Goal: Complete application form: Complete application form

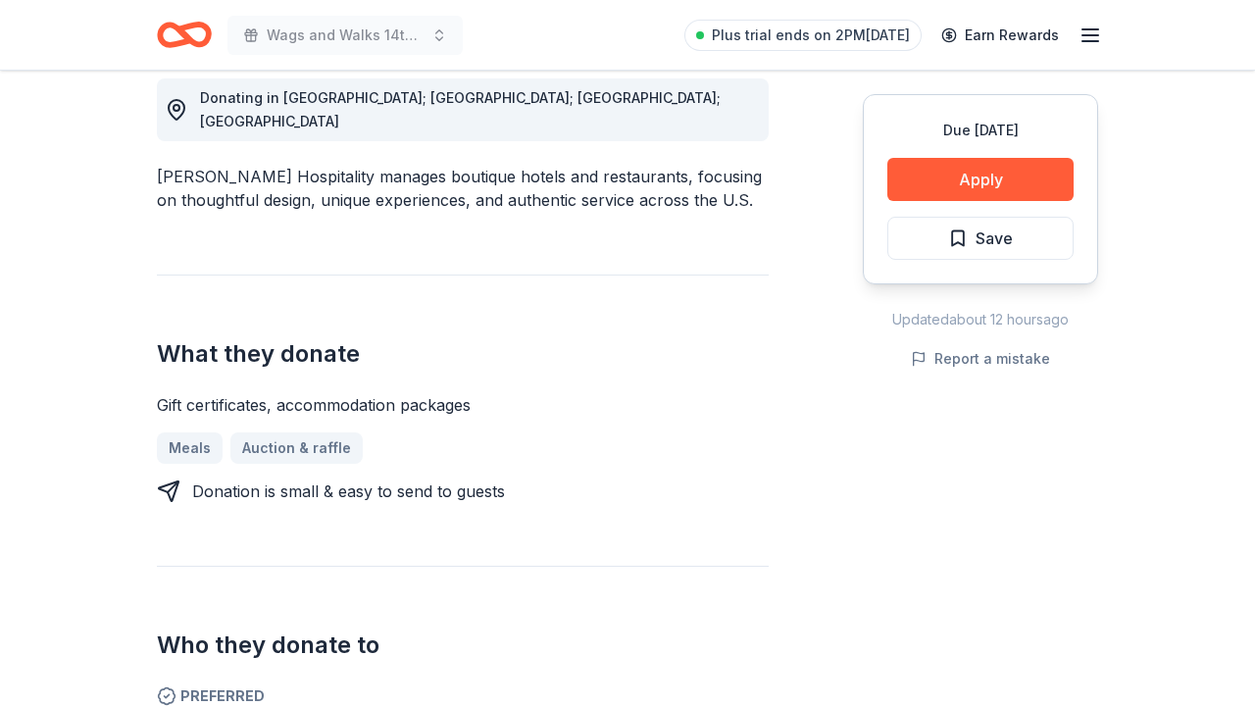
scroll to position [567, 0]
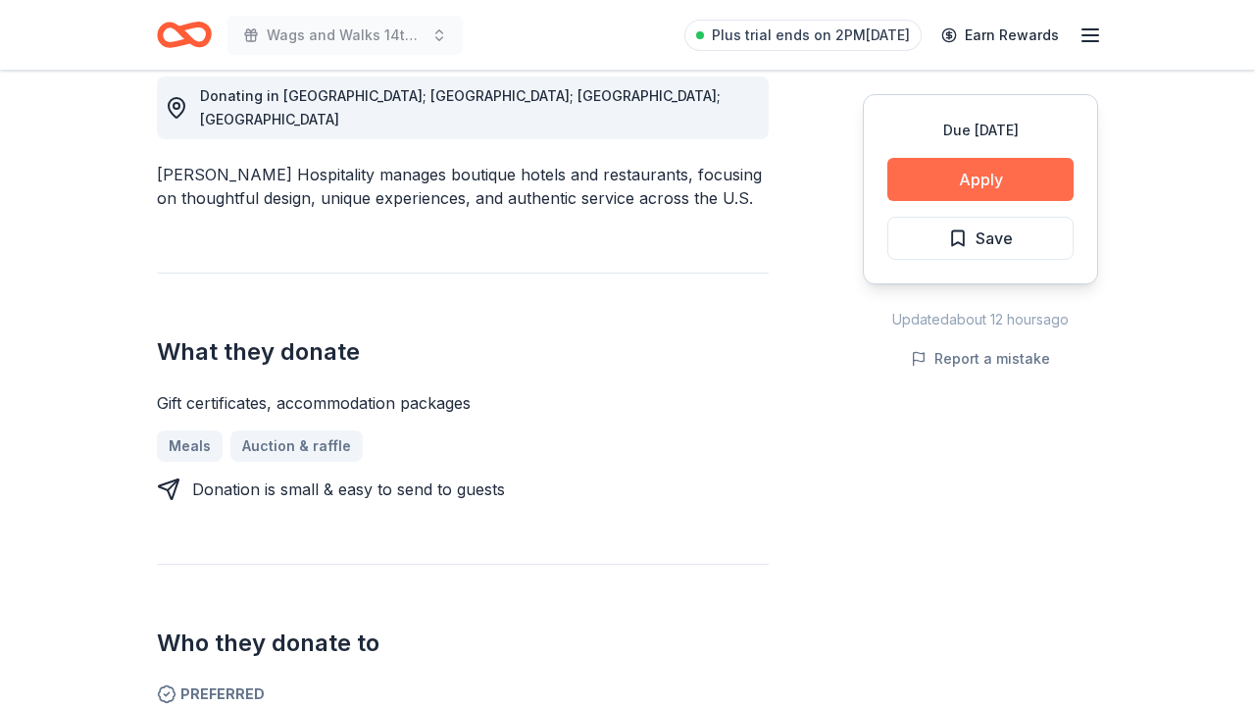
click at [921, 190] on button "Apply" at bounding box center [980, 179] width 186 height 43
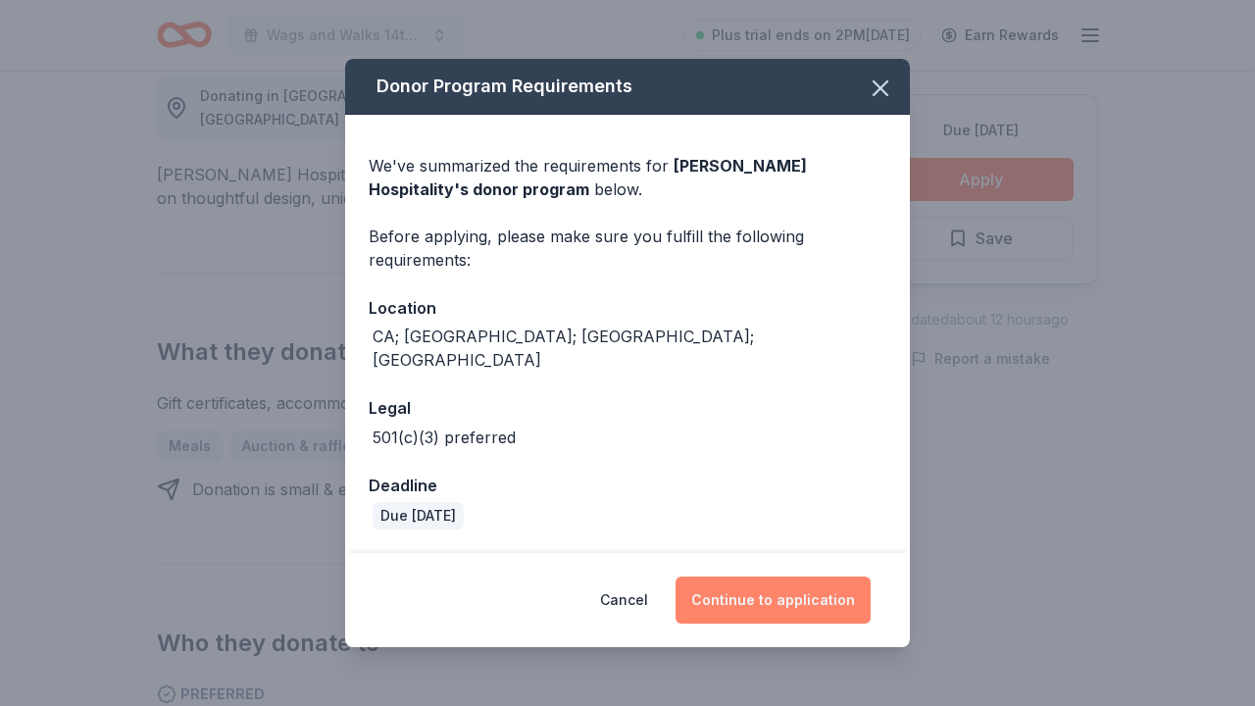
click at [774, 594] on button "Continue to application" at bounding box center [773, 600] width 195 height 47
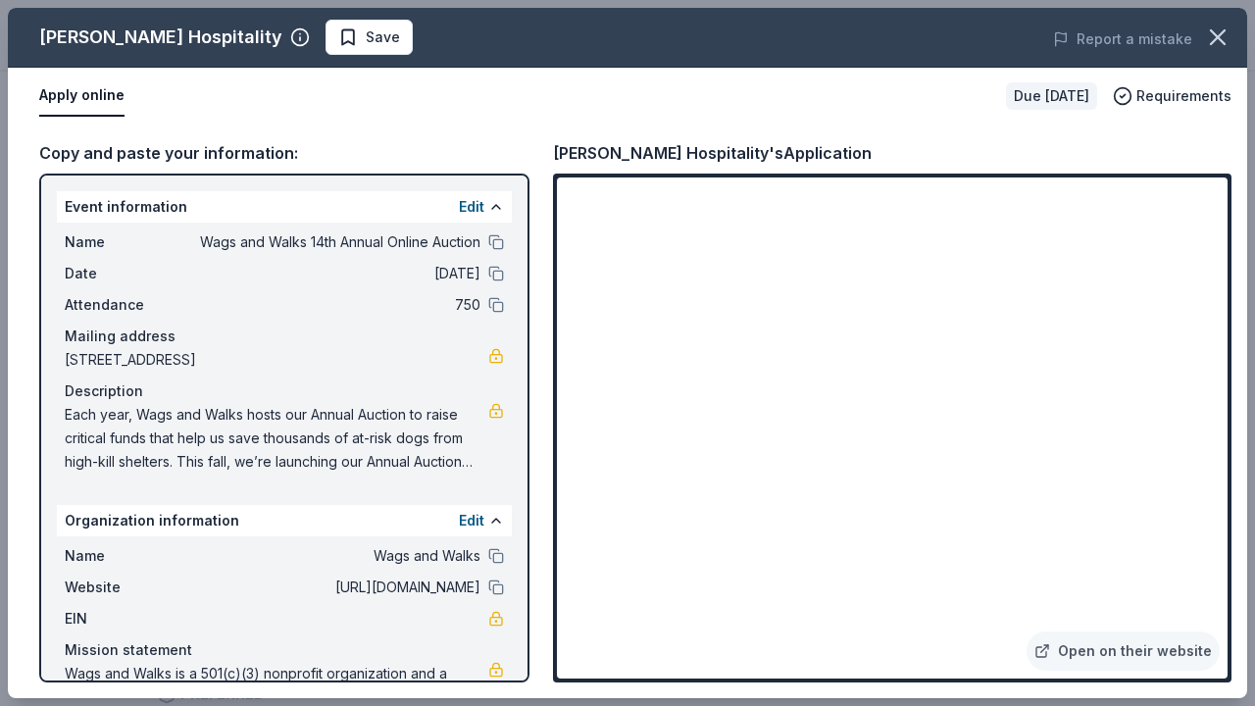
scroll to position [0, 0]
click at [480, 213] on button "Edit" at bounding box center [471, 207] width 25 height 24
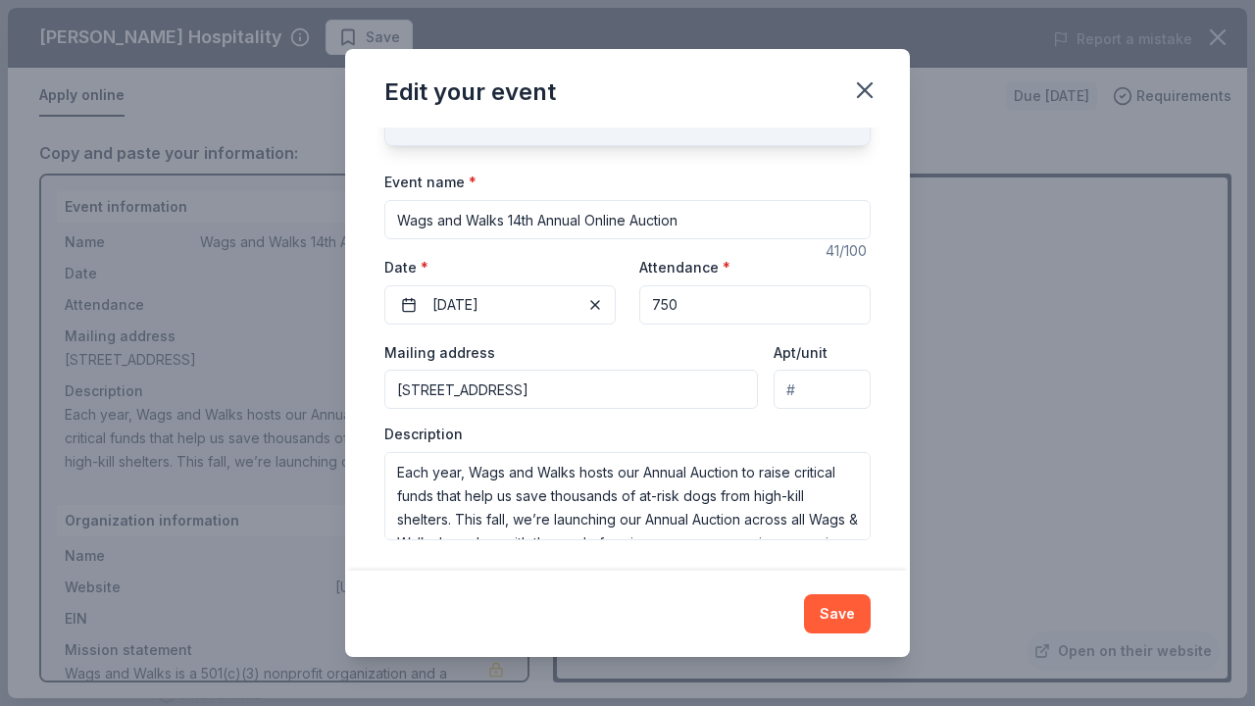
scroll to position [114, 0]
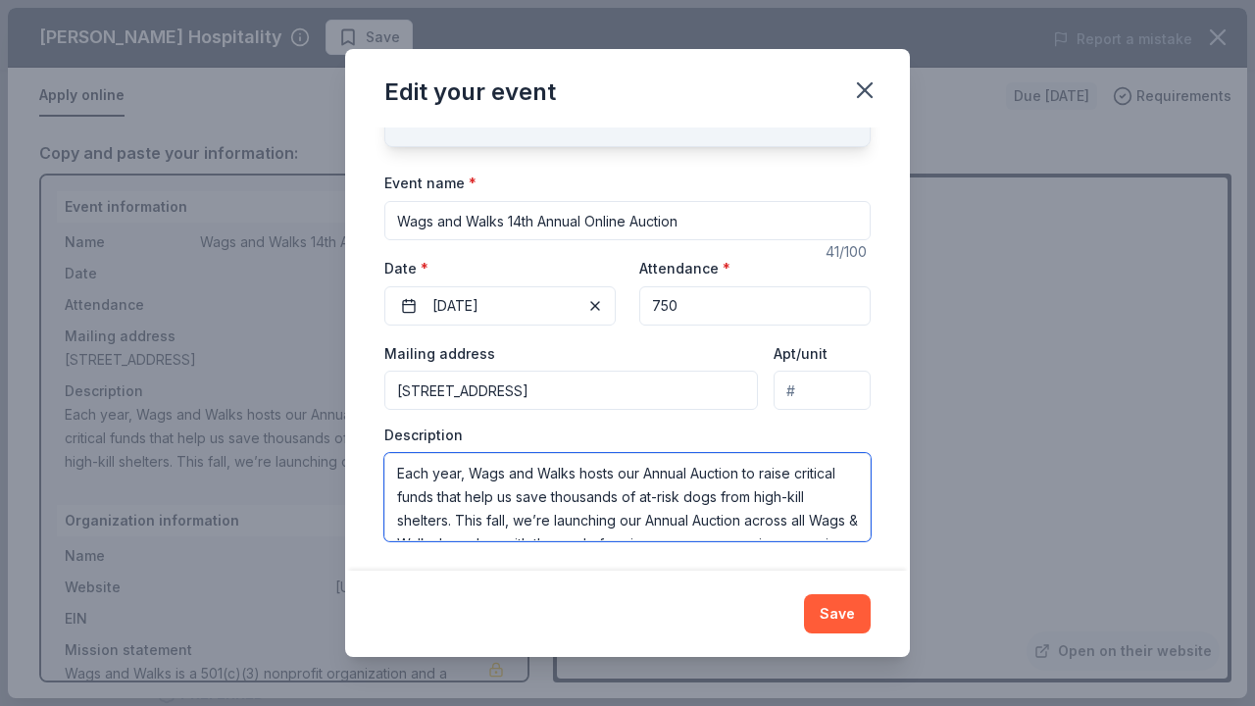
click at [510, 512] on textarea "Each year, Wags and Walks hosts our Annual Auction to raise critical funds that…" at bounding box center [627, 497] width 486 height 88
click at [538, 521] on textarea "Each year, Wags and Walks hosts our Annual Auction to raise critical funds that…" at bounding box center [627, 497] width 486 height 88
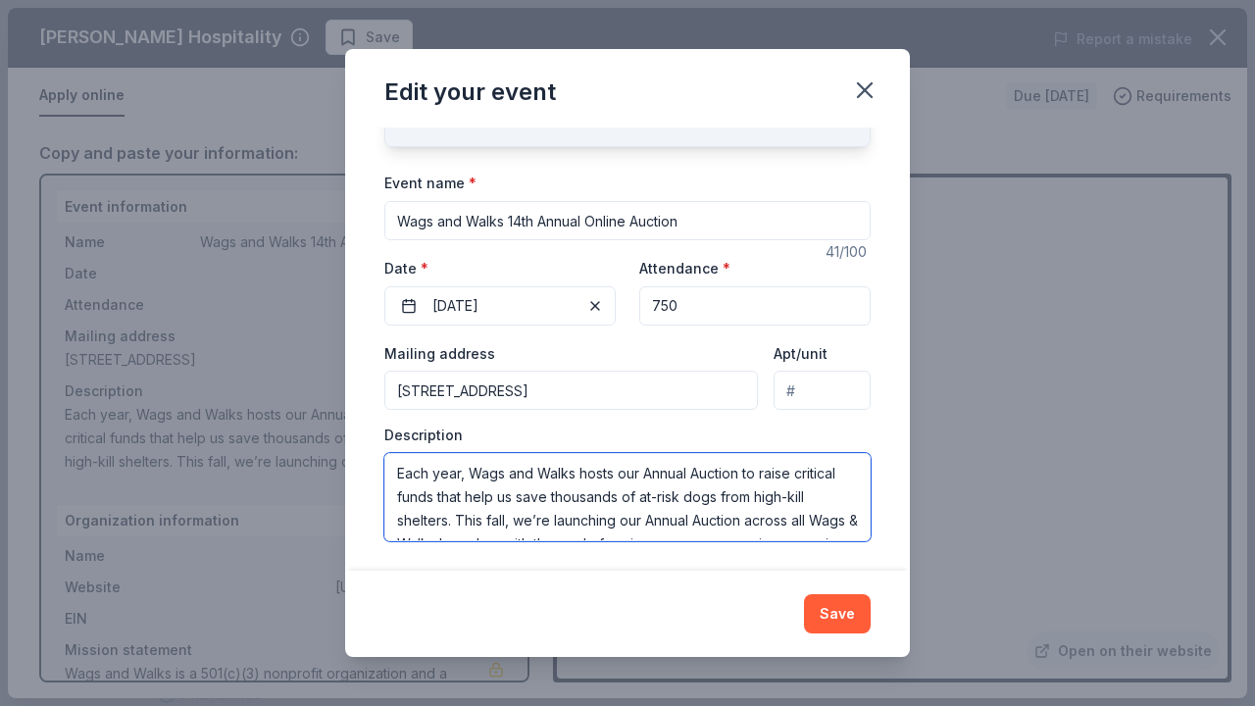
click at [527, 511] on textarea "Each year, Wags and Walks hosts our Annual Auction to raise critical funds that…" at bounding box center [627, 497] width 486 height 88
click at [530, 527] on textarea "Each year, Wags and Walks hosts our Annual Auction to raise critical funds that…" at bounding box center [627, 497] width 486 height 88
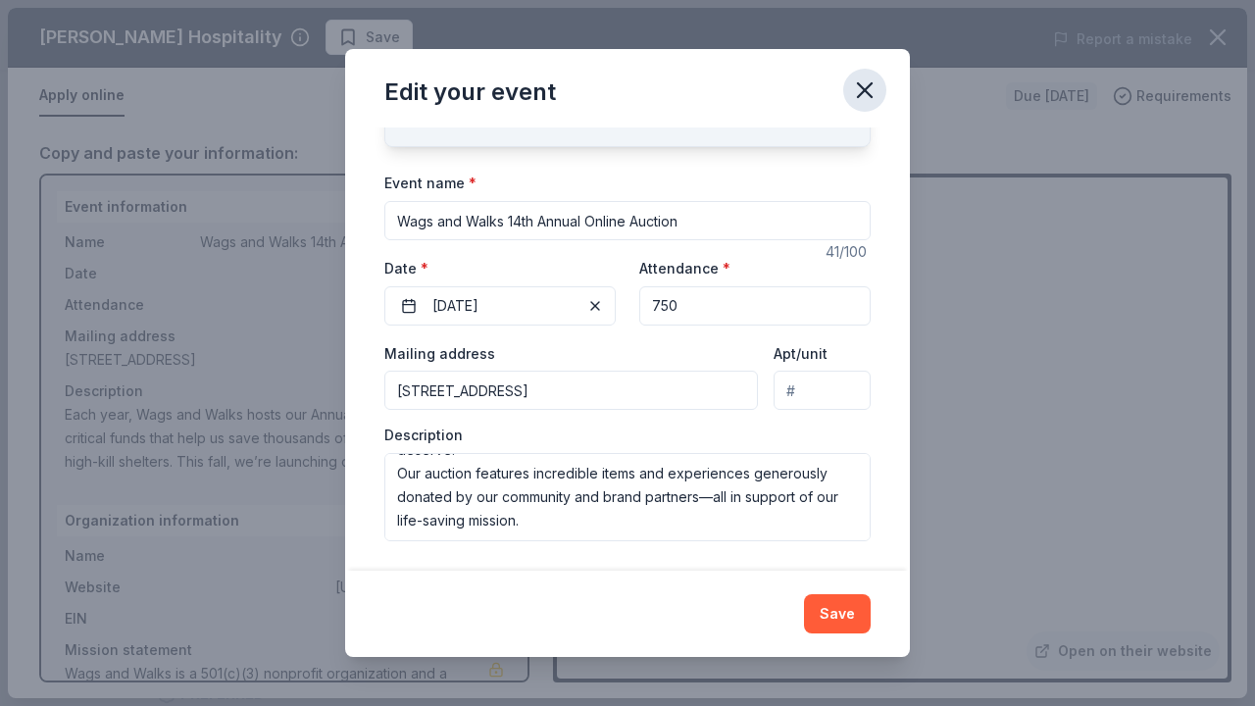
click at [861, 107] on button "button" at bounding box center [864, 90] width 43 height 43
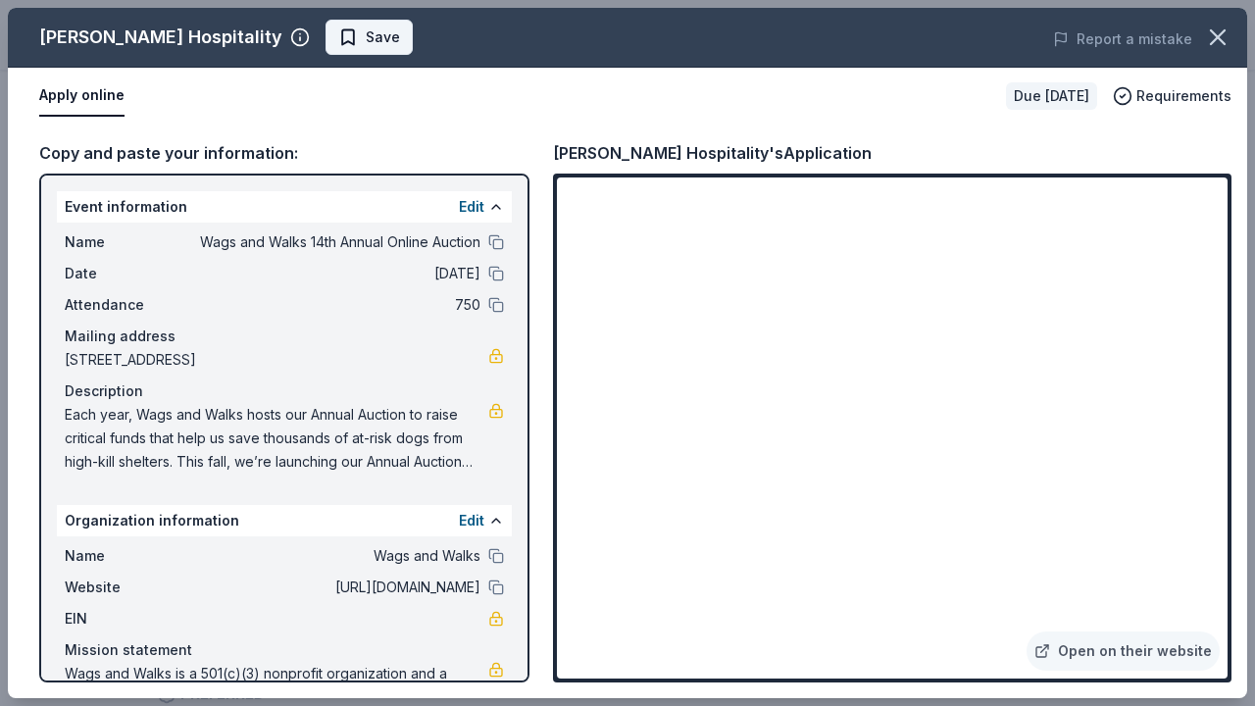
click at [366, 48] on span "Save" at bounding box center [383, 37] width 34 height 24
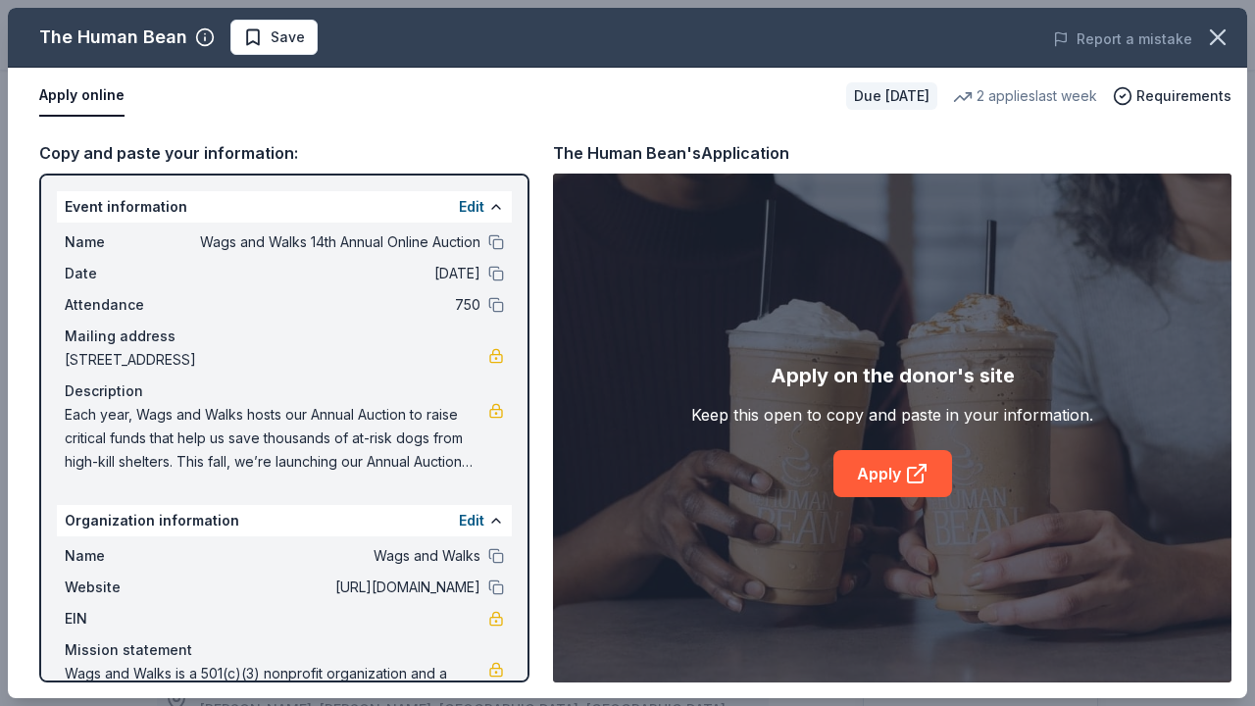
scroll to position [542, 0]
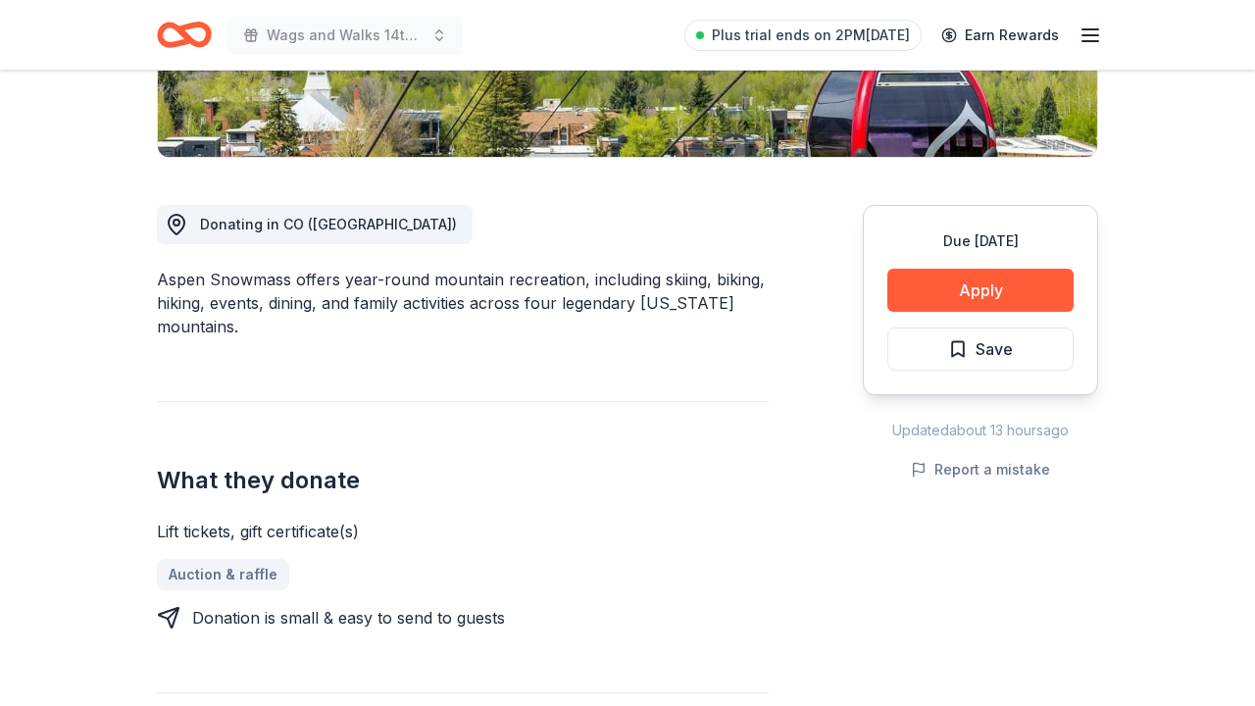
scroll to position [439, 0]
click at [987, 306] on button "Apply" at bounding box center [980, 289] width 186 height 43
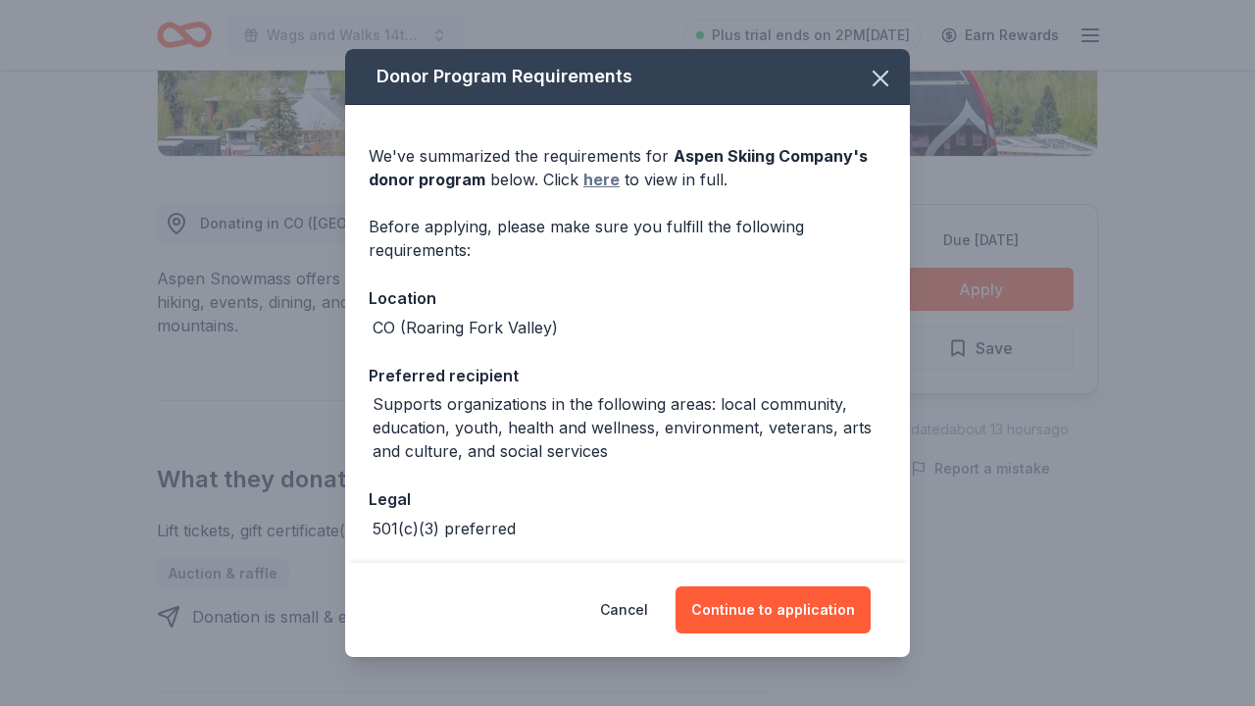
click at [591, 180] on link "here" at bounding box center [601, 180] width 36 height 24
click at [871, 91] on icon "button" at bounding box center [880, 78] width 27 height 27
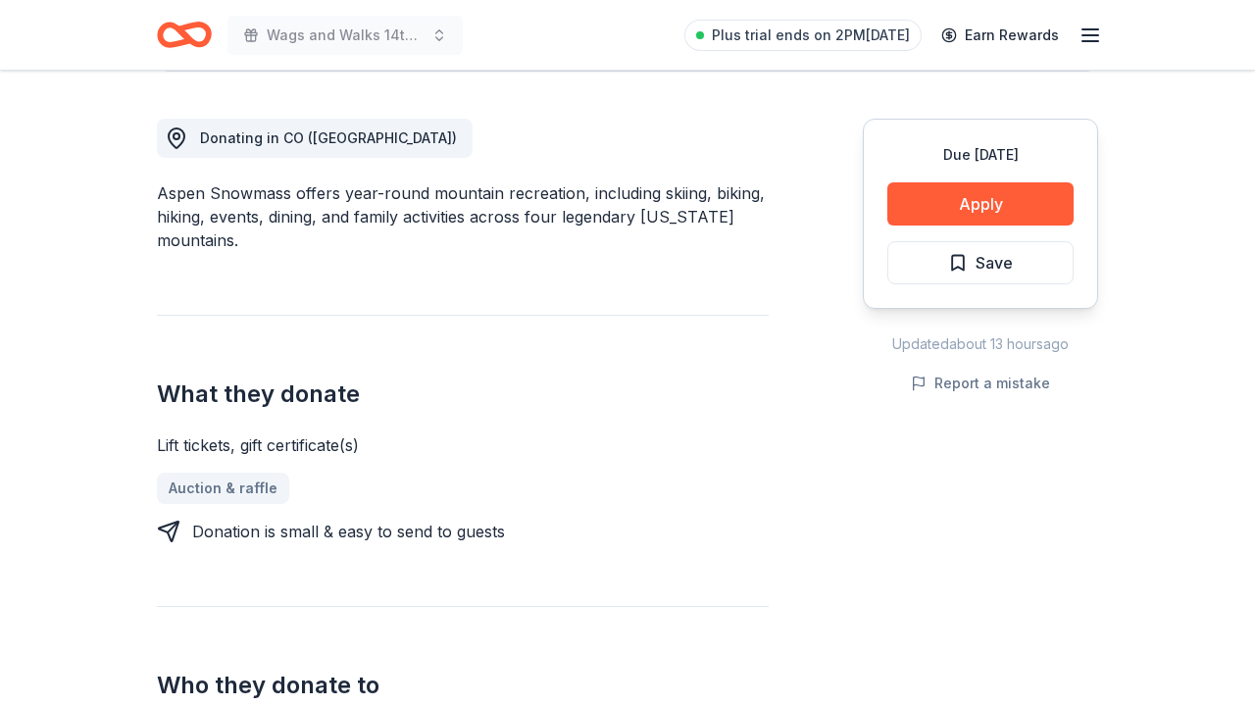
scroll to position [725, 0]
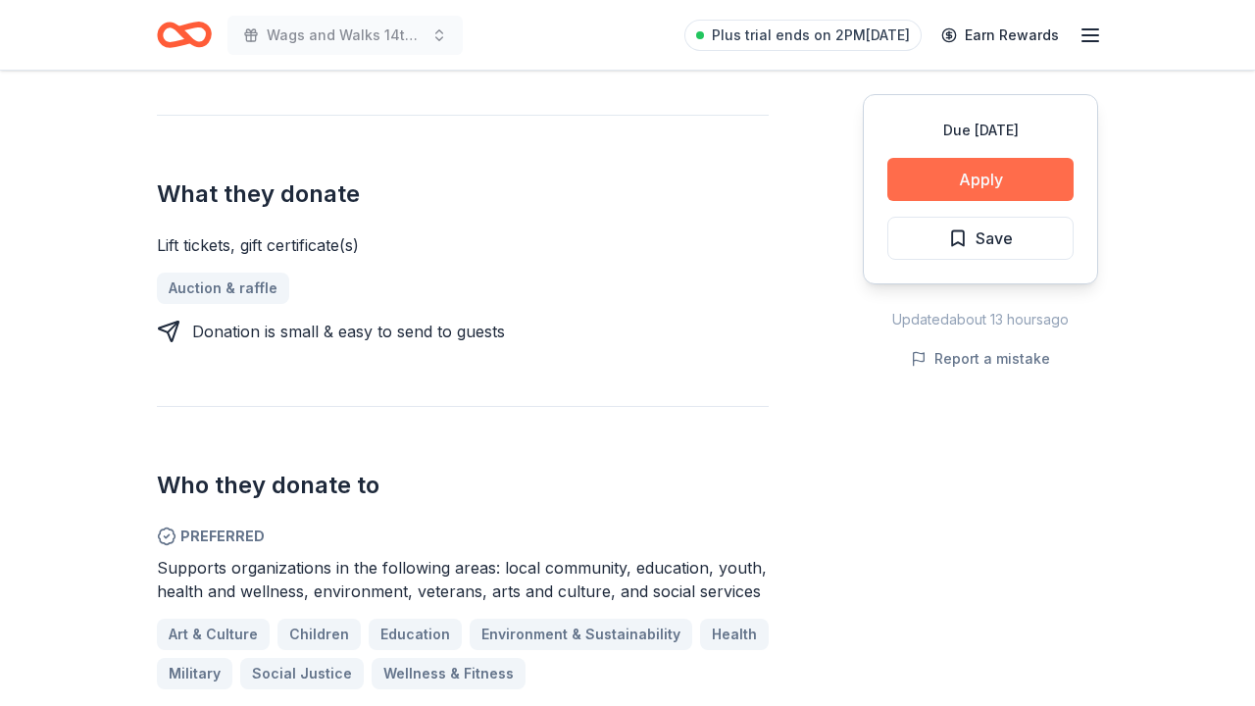
click at [927, 192] on button "Apply" at bounding box center [980, 179] width 186 height 43
